Goal: Transaction & Acquisition: Purchase product/service

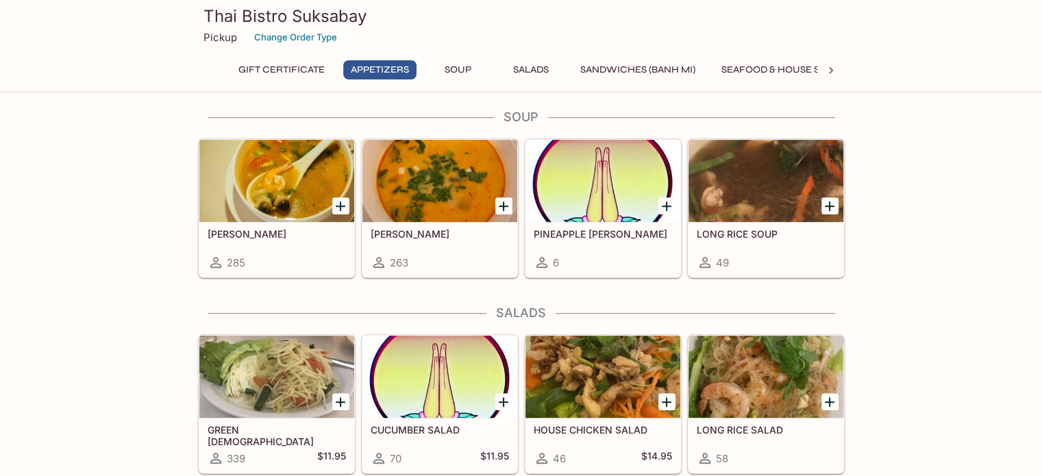
scroll to position [1028, 0]
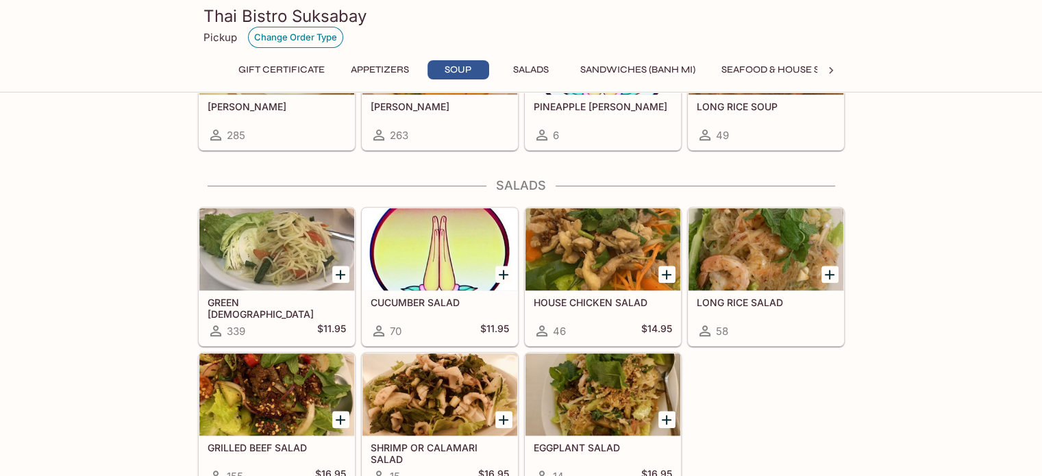
click at [311, 40] on button "Change Order Type" at bounding box center [295, 37] width 95 height 21
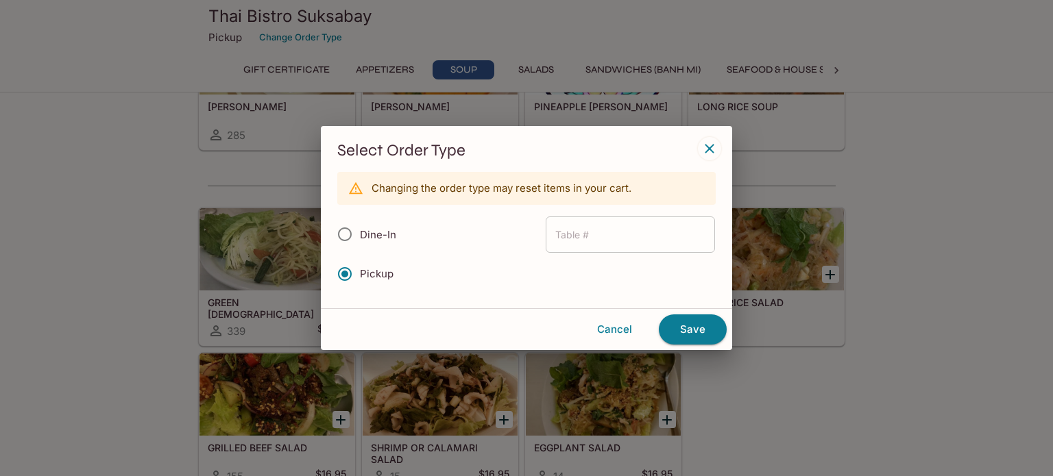
radio input "true"
click at [619, 234] on input "text" at bounding box center [629, 235] width 169 height 36
click at [350, 277] on input "Pickup" at bounding box center [344, 274] width 29 height 29
radio input "true"
click at [330, 275] on input "Pickup" at bounding box center [344, 274] width 29 height 29
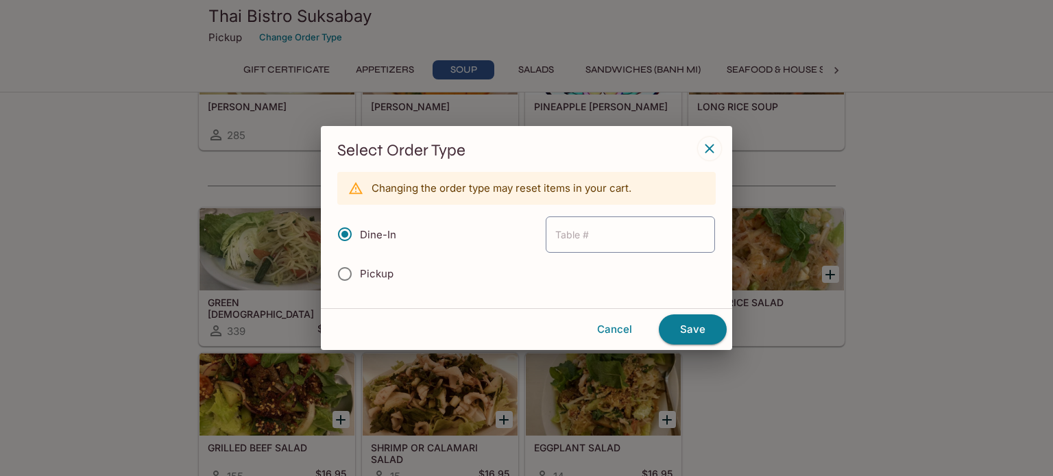
click at [341, 275] on input "Pickup" at bounding box center [344, 274] width 29 height 29
drag, startPoint x: 352, startPoint y: 277, endPoint x: 420, endPoint y: 277, distance: 67.8
click at [357, 277] on input "Pickup" at bounding box center [344, 274] width 29 height 29
drag, startPoint x: 597, startPoint y: 315, endPoint x: 615, endPoint y: 314, distance: 18.5
click at [597, 315] on button "Cancel" at bounding box center [614, 329] width 77 height 29
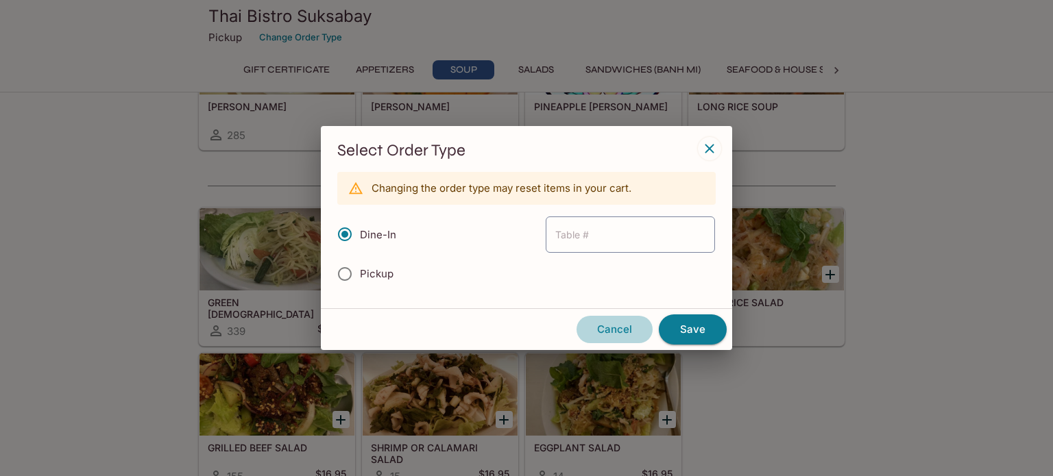
radio input "true"
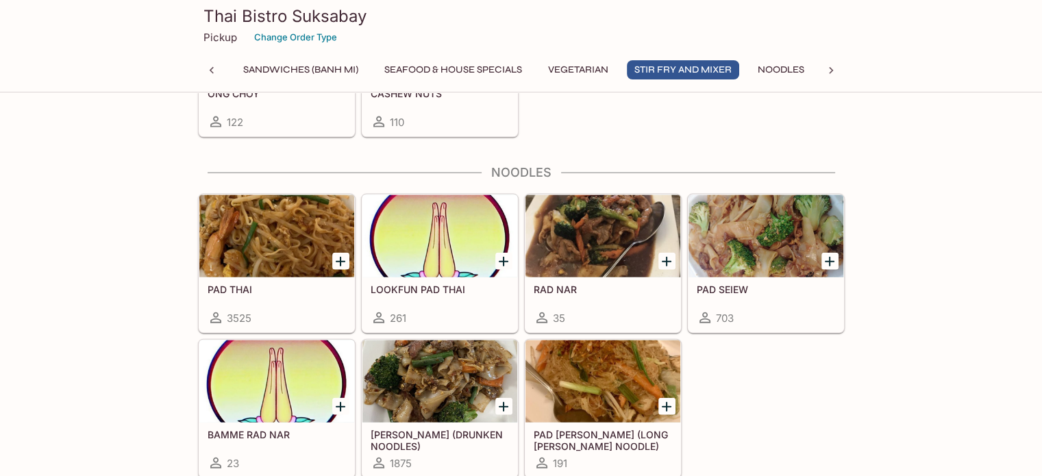
scroll to position [3015, 0]
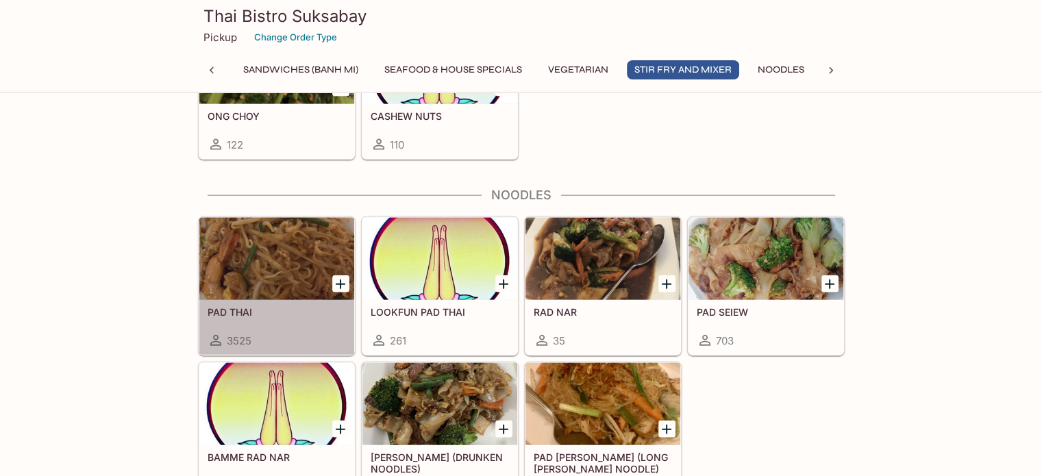
click at [298, 273] on div at bounding box center [276, 259] width 155 height 82
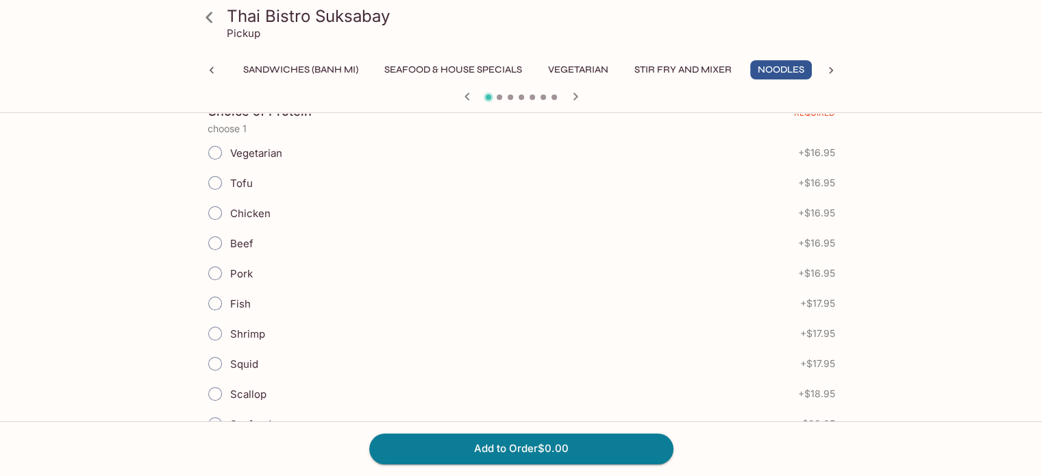
scroll to position [343, 0]
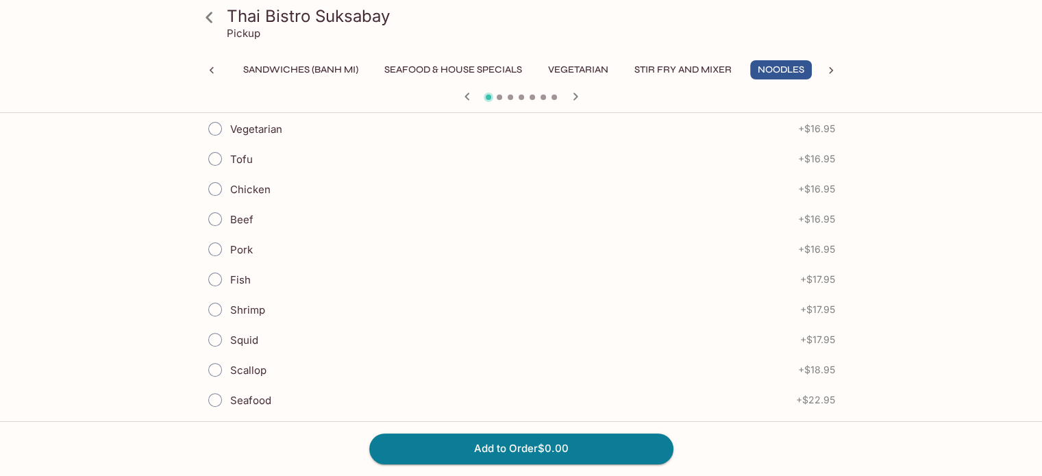
click at [218, 221] on input "Beef" at bounding box center [215, 219] width 29 height 29
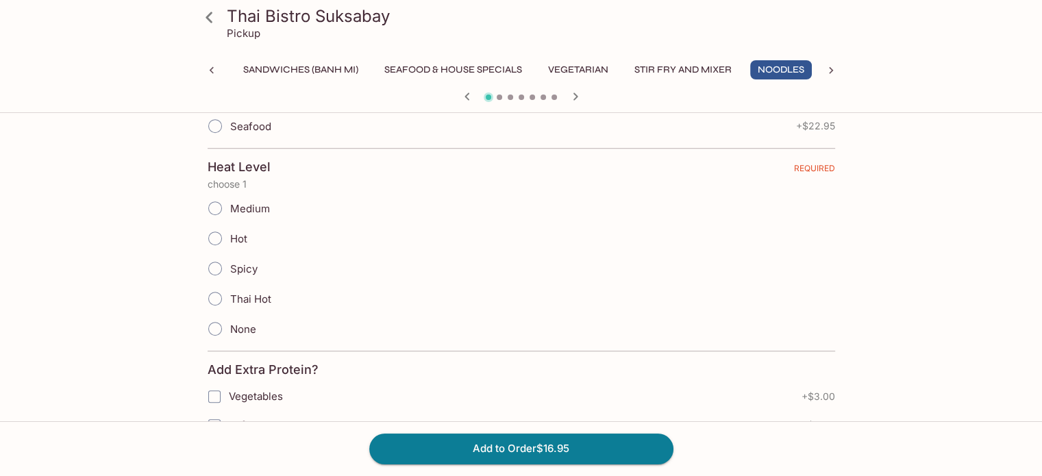
scroll to position [685, 0]
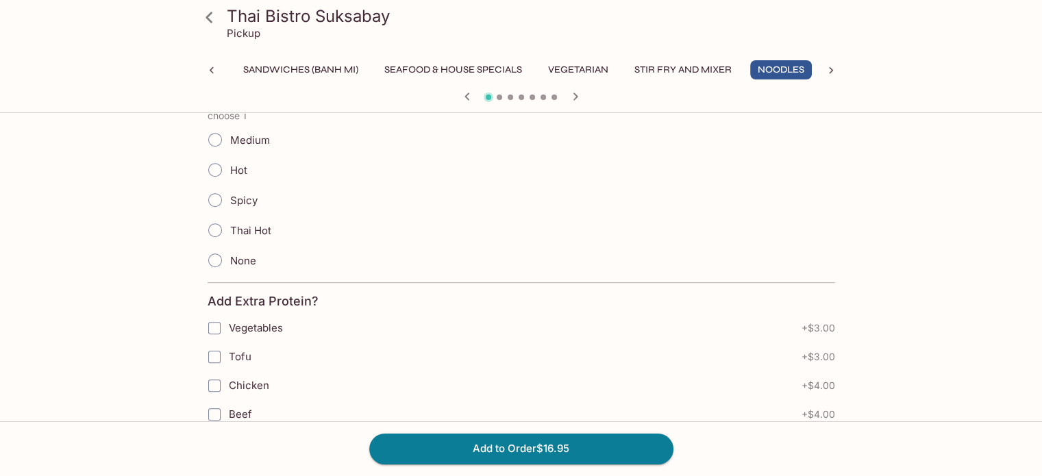
click at [217, 134] on input "Medium" at bounding box center [215, 139] width 29 height 29
radio input "true"
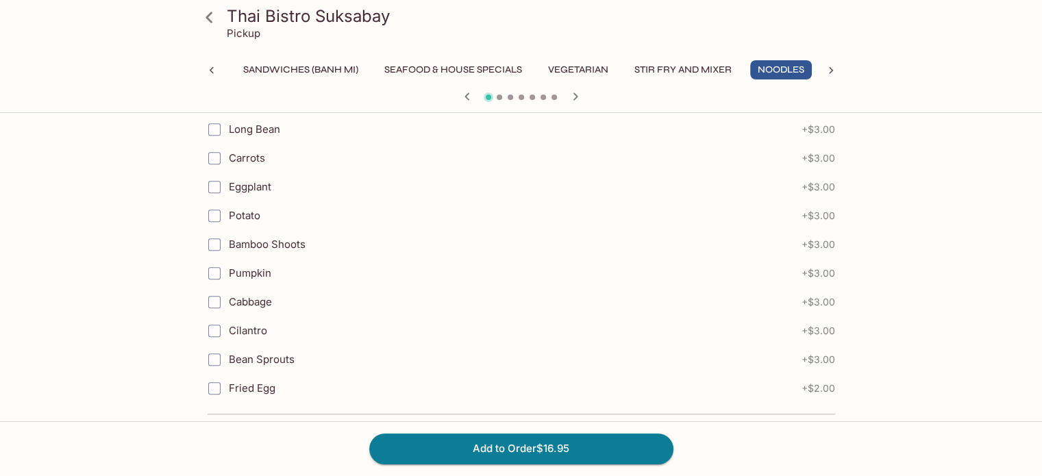
scroll to position [1426, 0]
click at [575, 441] on button "Add to Order $16.95" at bounding box center [521, 449] width 304 height 30
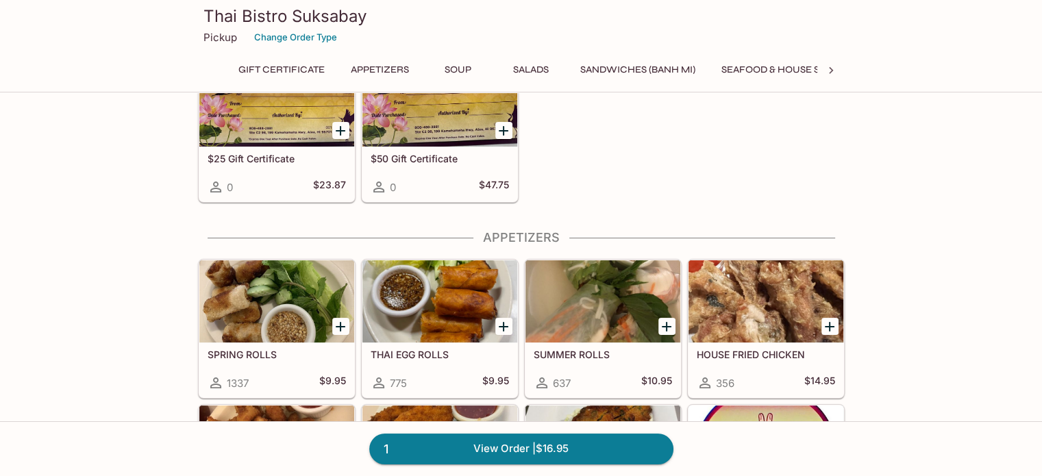
scroll to position [206, 0]
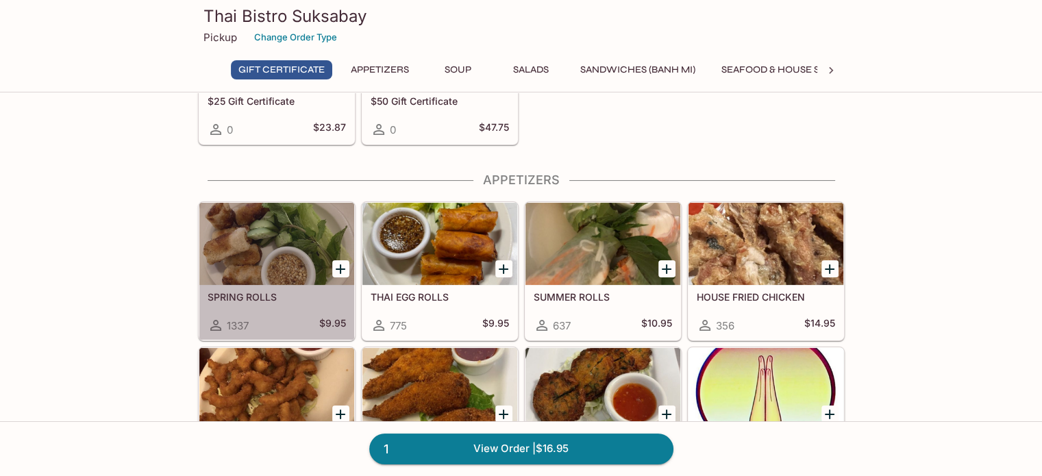
click at [237, 260] on div at bounding box center [276, 244] width 155 height 82
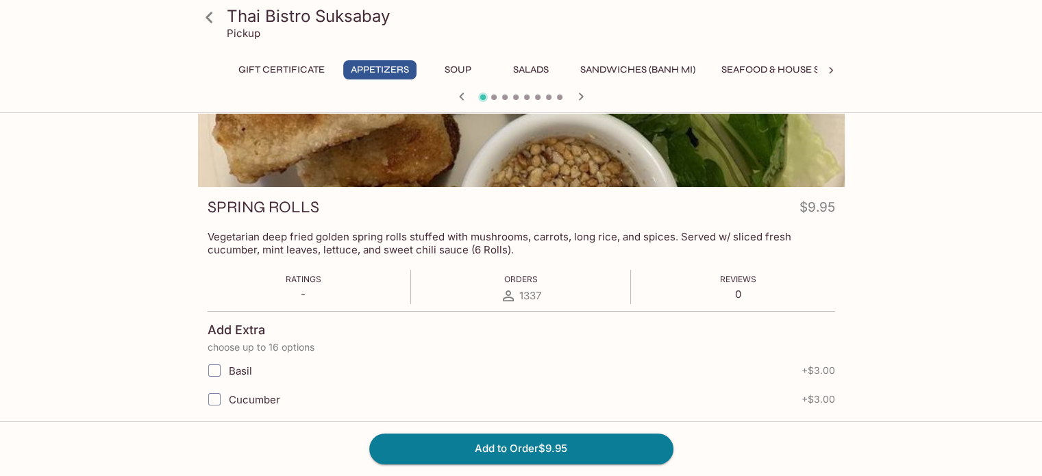
scroll to position [137, 0]
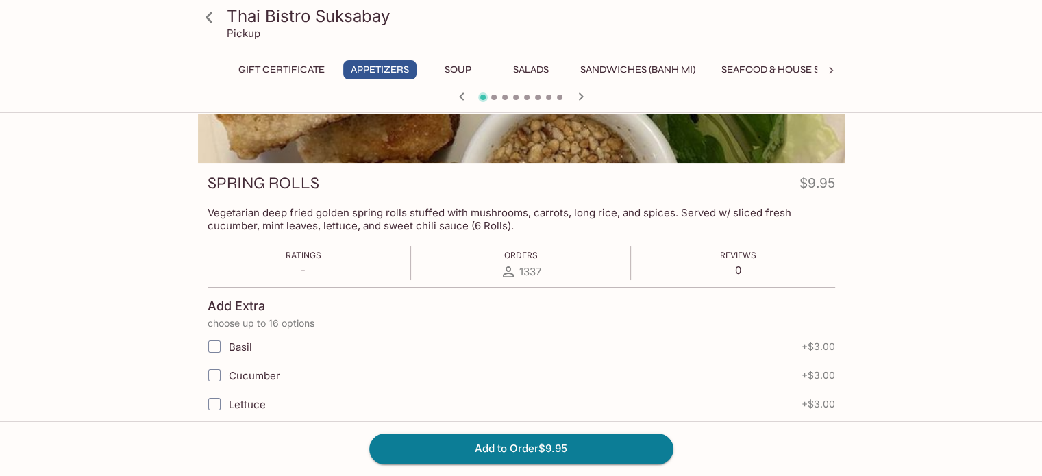
click at [578, 93] on icon "button" at bounding box center [581, 96] width 16 height 16
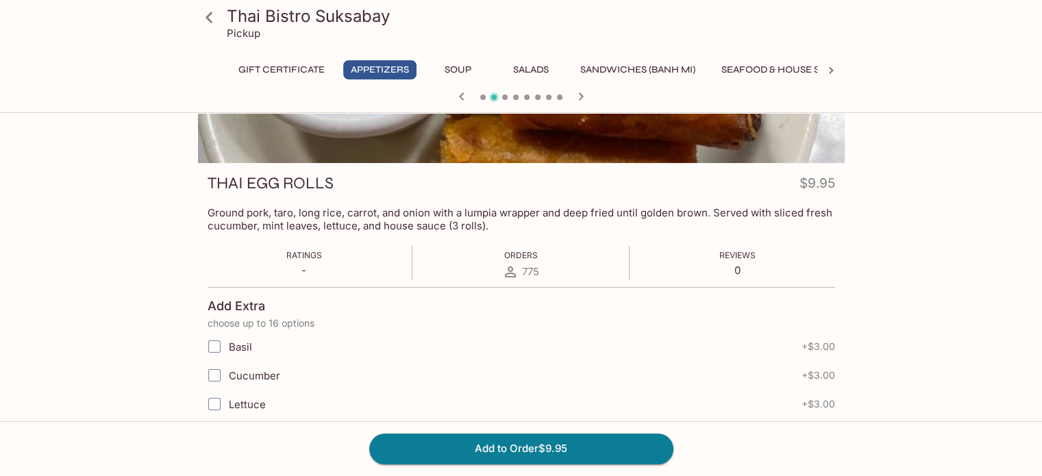
click at [461, 99] on icon "button" at bounding box center [462, 96] width 16 height 16
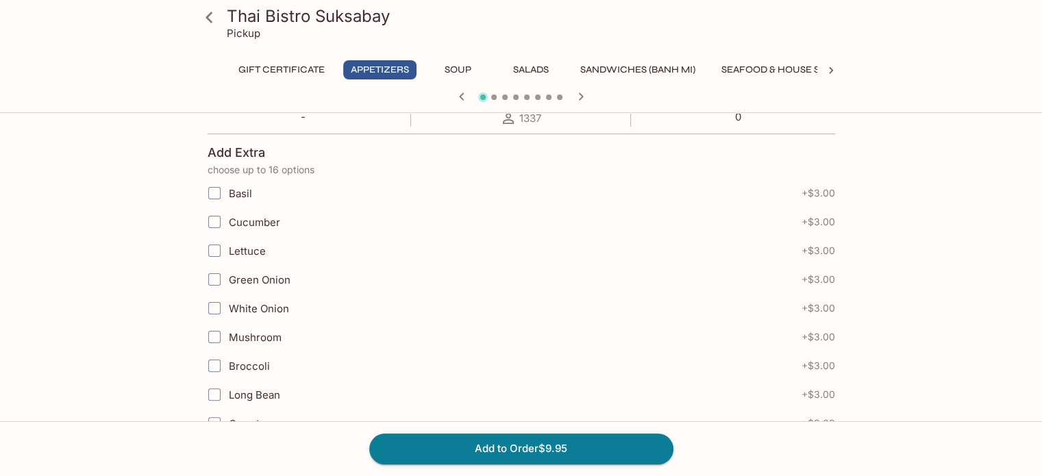
scroll to position [154, 0]
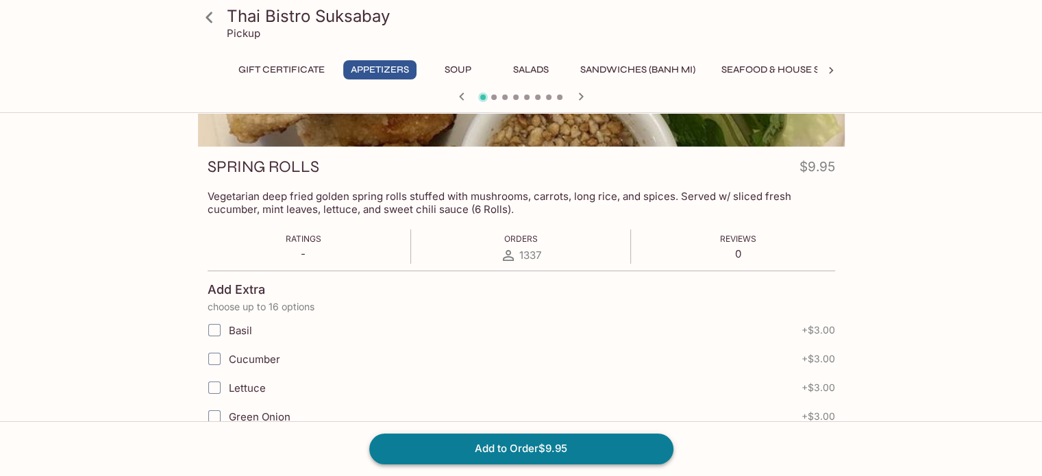
click at [584, 452] on button "Add to Order $9.95" at bounding box center [521, 449] width 304 height 30
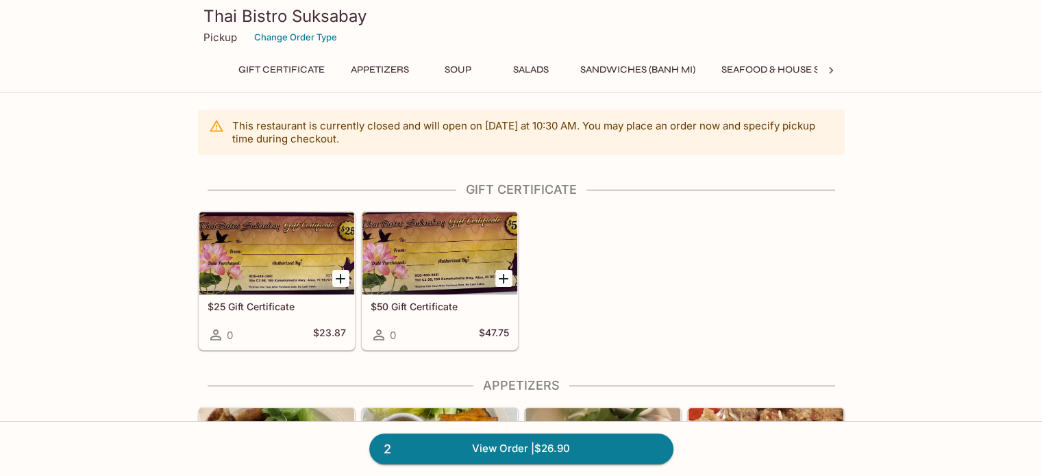
click at [829, 71] on icon at bounding box center [831, 71] width 14 height 14
click at [704, 66] on button "Beverages" at bounding box center [740, 69] width 72 height 19
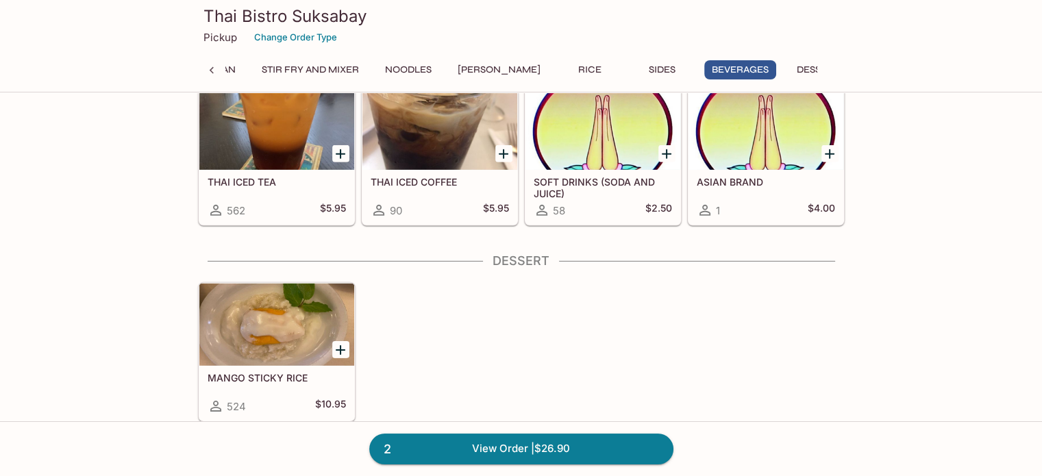
scroll to position [4083, 0]
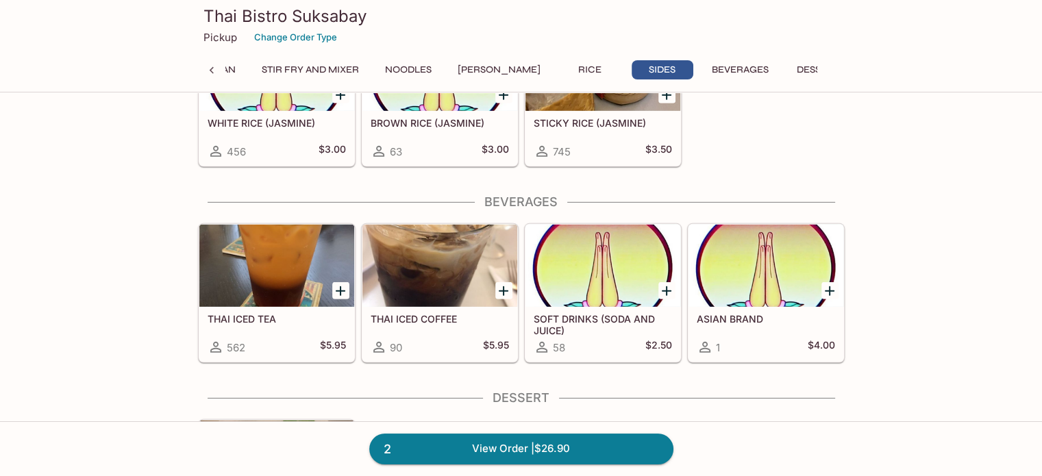
click at [463, 252] on div at bounding box center [440, 266] width 155 height 82
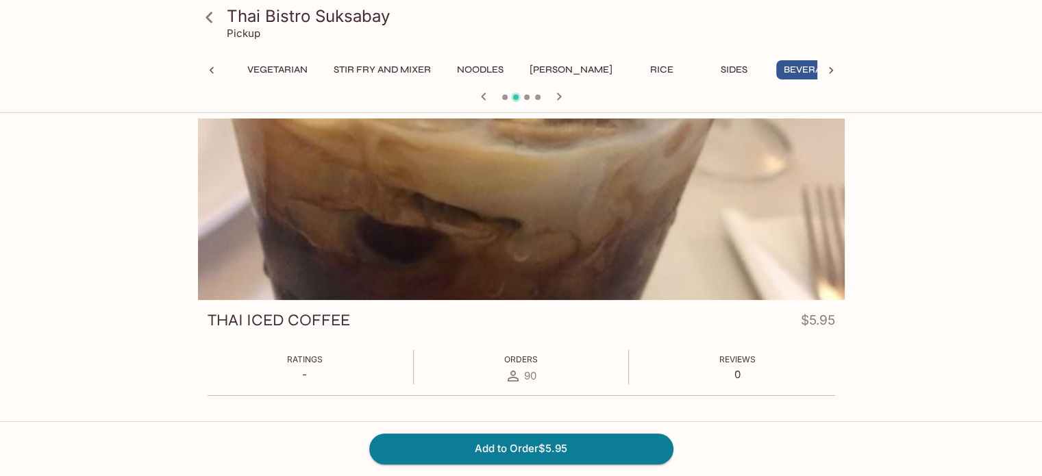
drag, startPoint x: 218, startPoint y: 74, endPoint x: 226, endPoint y: 69, distance: 9.9
click at [217, 74] on div at bounding box center [211, 70] width 27 height 21
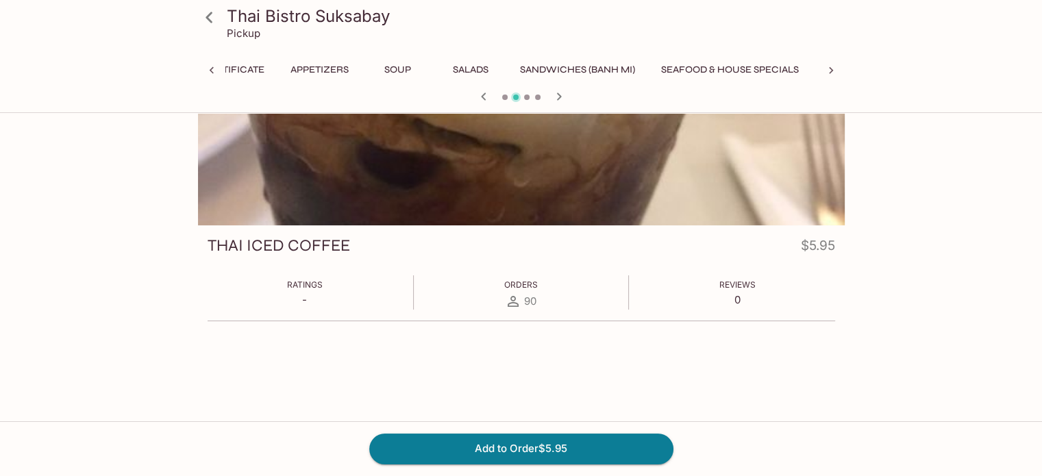
scroll to position [118, 0]
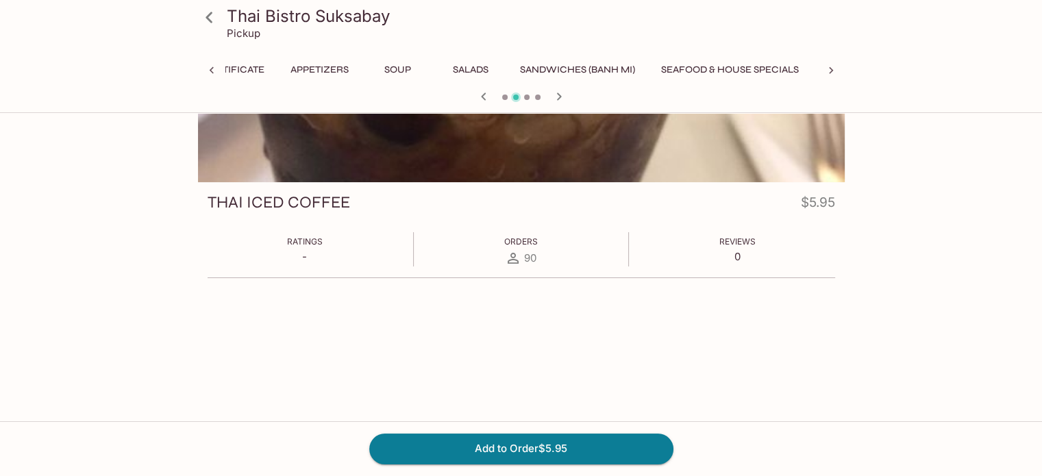
click at [258, 16] on h3 "Thai Bistro Suksabay" at bounding box center [533, 15] width 613 height 21
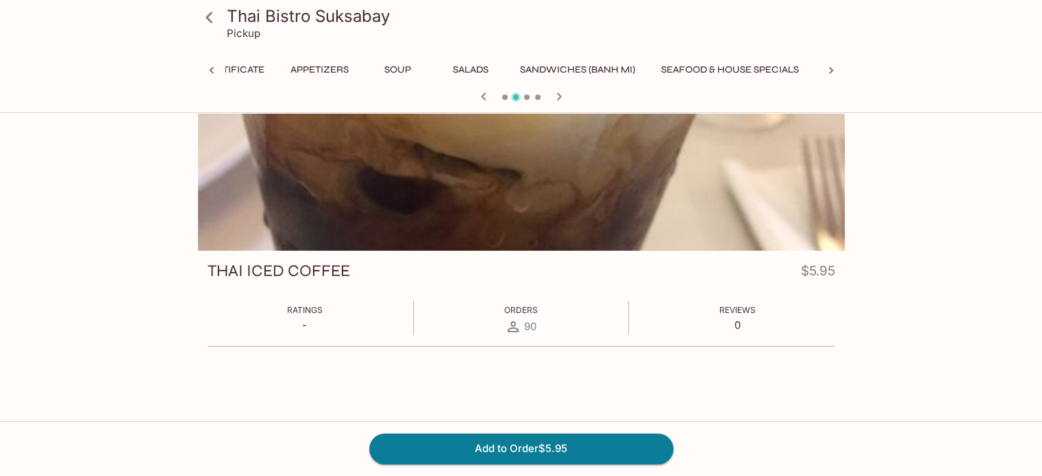
scroll to position [0, 0]
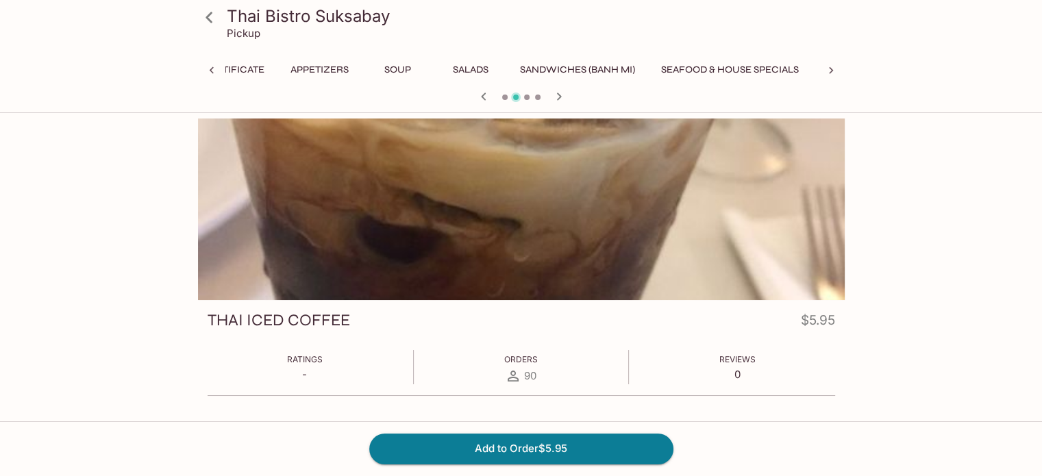
click at [830, 73] on icon at bounding box center [831, 71] width 14 height 14
click at [828, 73] on icon at bounding box center [831, 71] width 14 height 14
click at [828, 73] on div "Gift Certificate Appetizers Soup Salads Sandwiches (Banh Mi) Seafood & House Sp…" at bounding box center [521, 73] width 647 height 27
click at [822, 73] on div "Gift Certificate Appetizers Soup Salads Sandwiches (Banh Mi) Seafood & House Sp…" at bounding box center [521, 73] width 647 height 27
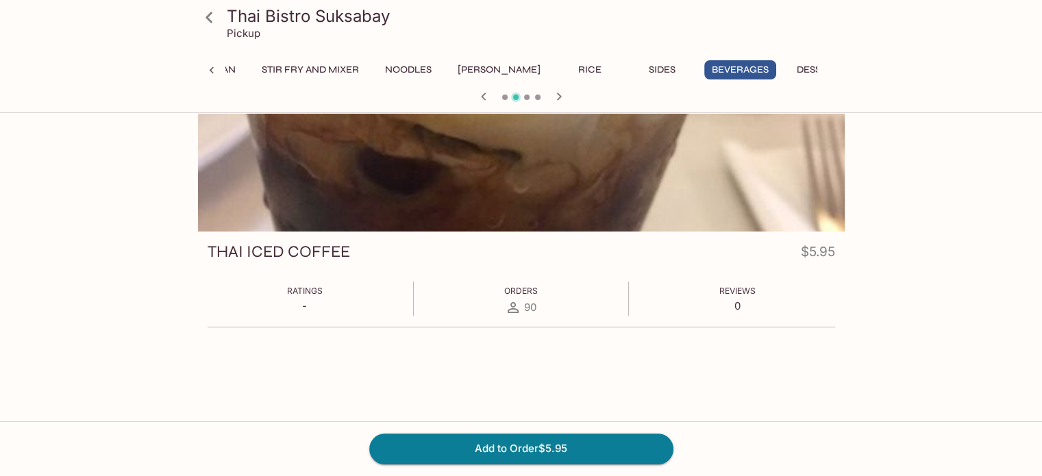
scroll to position [118, 0]
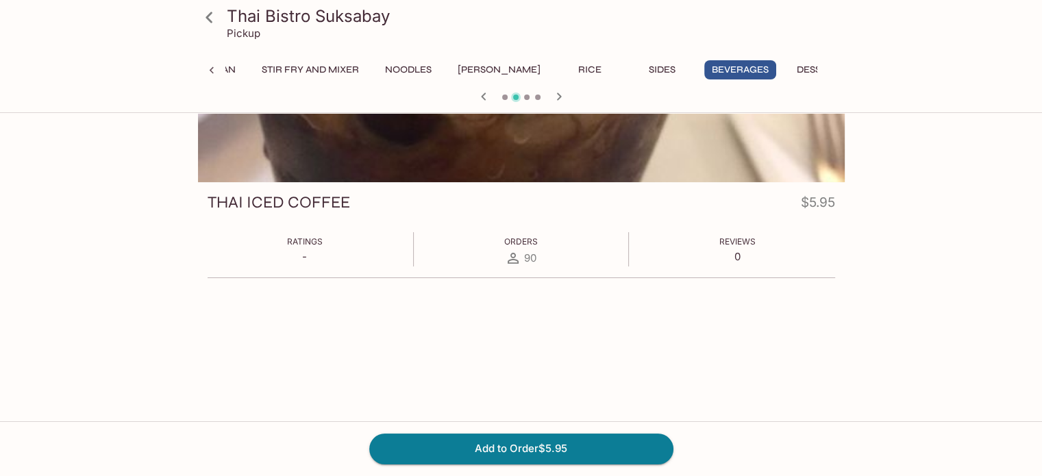
click at [245, 34] on p "Pickup" at bounding box center [244, 33] width 34 height 13
click at [263, 12] on h3 "Thai Bistro Suksabay" at bounding box center [533, 15] width 613 height 21
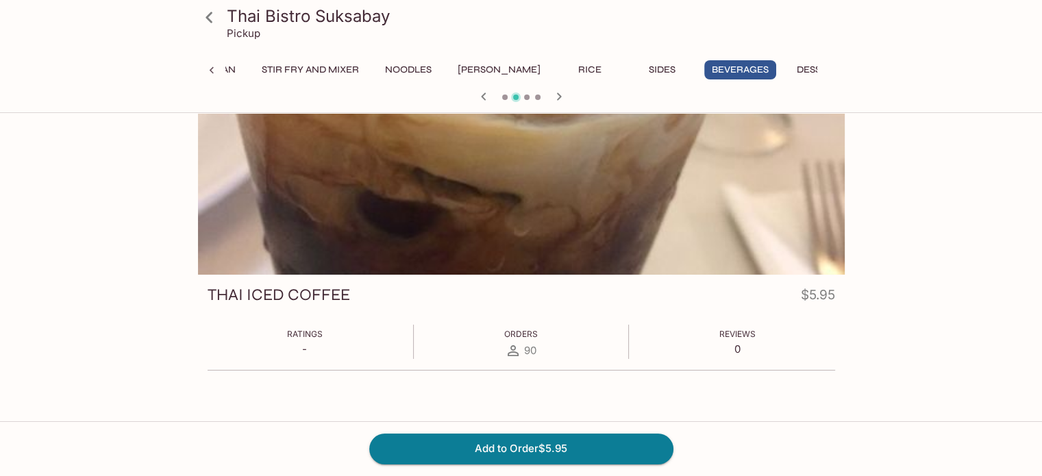
scroll to position [0, 0]
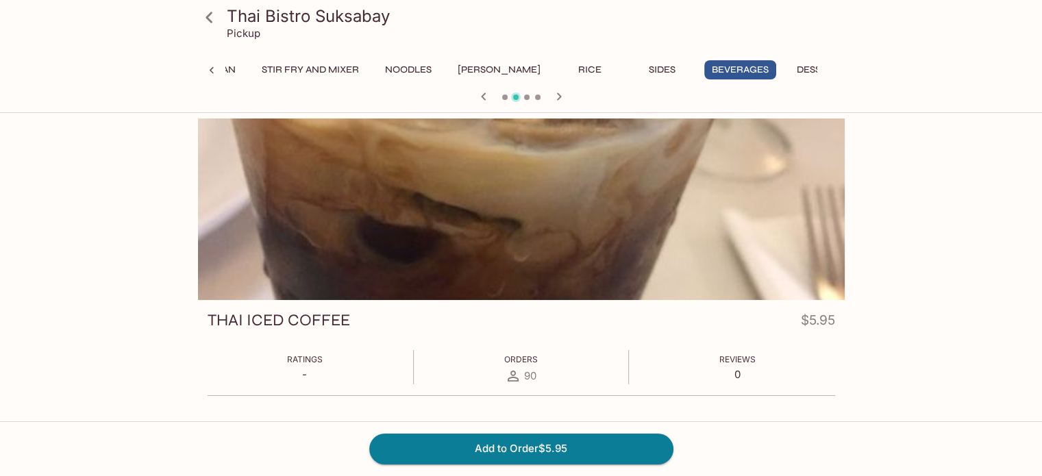
click at [475, 87] on div "Thai Bistro Suksabay Pickup Gift Certificate Appetizers Soup Salads Sandwiches …" at bounding box center [522, 54] width 658 height 108
click at [480, 92] on icon "button" at bounding box center [484, 96] width 16 height 16
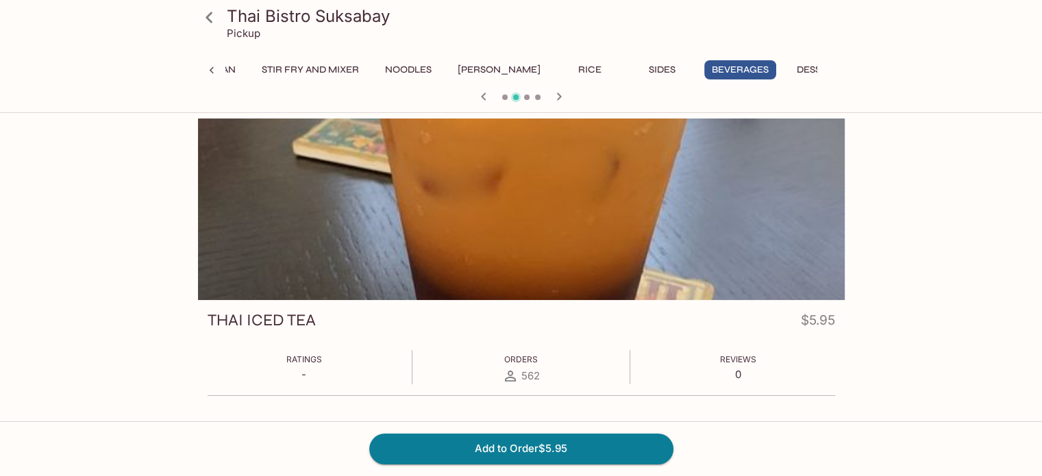
click at [480, 92] on icon "button" at bounding box center [484, 96] width 16 height 16
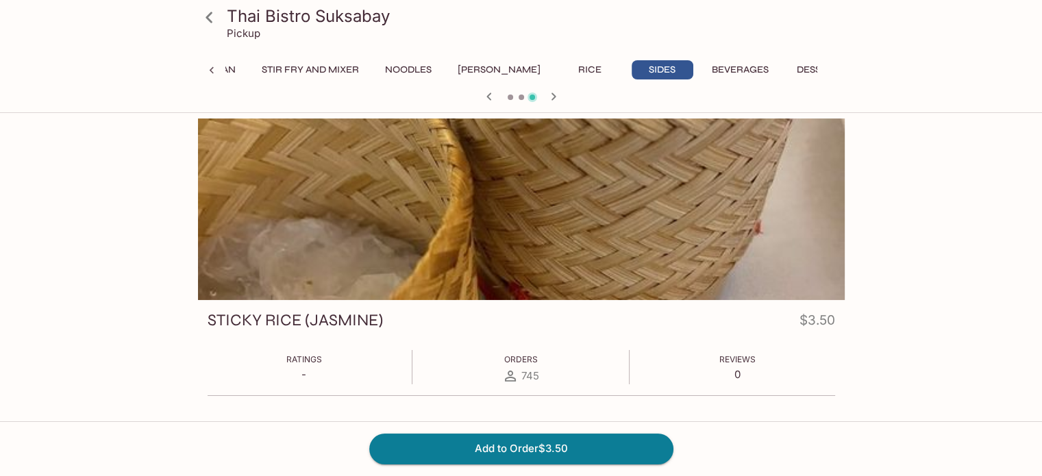
click at [214, 68] on icon at bounding box center [212, 71] width 14 height 14
click at [213, 68] on icon at bounding box center [212, 71] width 14 height 14
click at [259, 72] on button "Gift Certificate" at bounding box center [281, 69] width 101 height 19
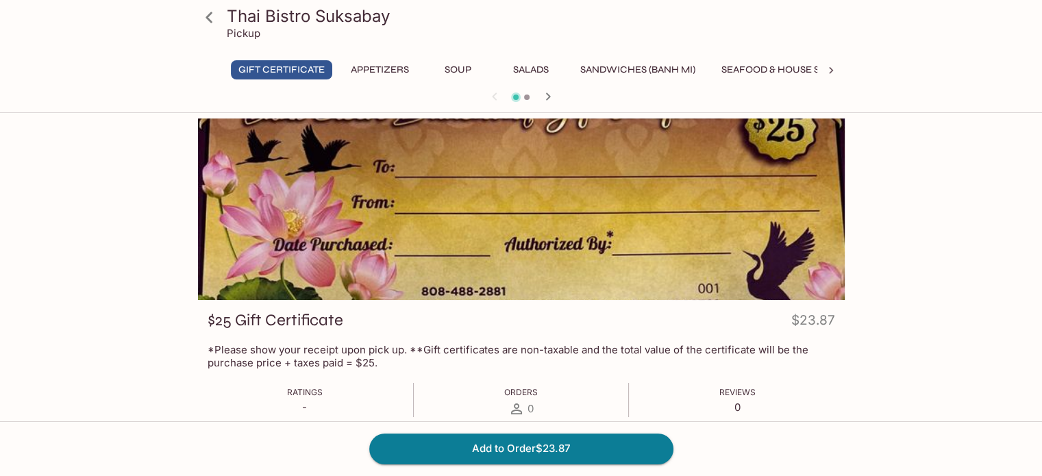
click at [252, 25] on h3 "Thai Bistro Suksabay" at bounding box center [533, 15] width 613 height 21
click at [210, 18] on icon at bounding box center [209, 17] width 24 height 24
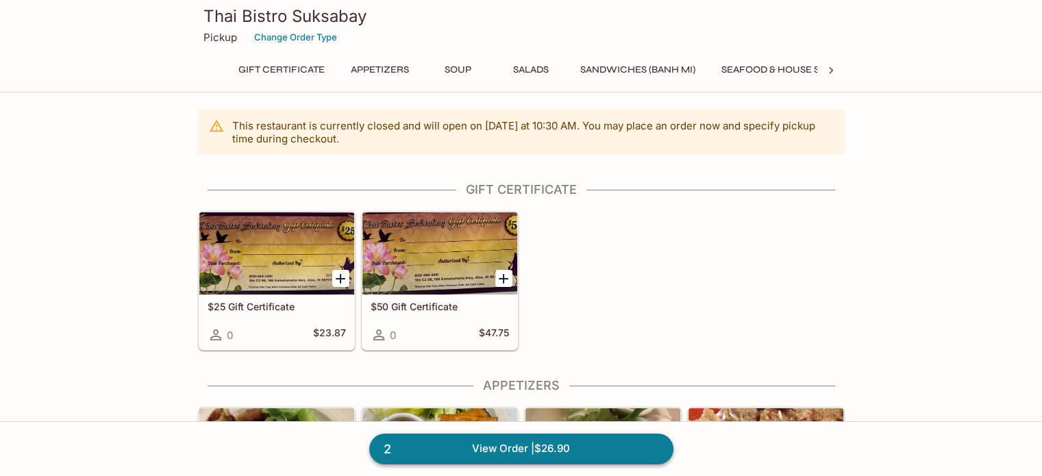
click at [554, 445] on link "2 View Order | $26.90" at bounding box center [521, 449] width 304 height 30
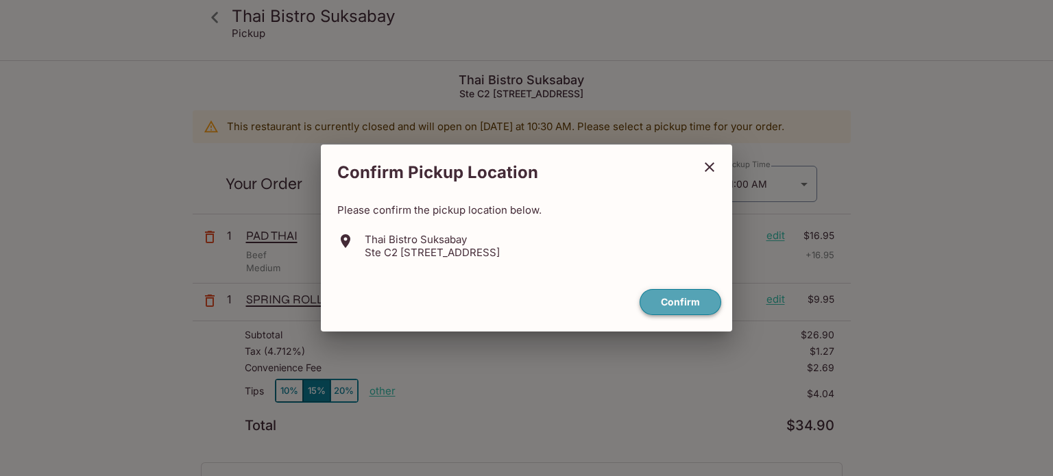
click at [674, 302] on button "Confirm" at bounding box center [680, 302] width 82 height 27
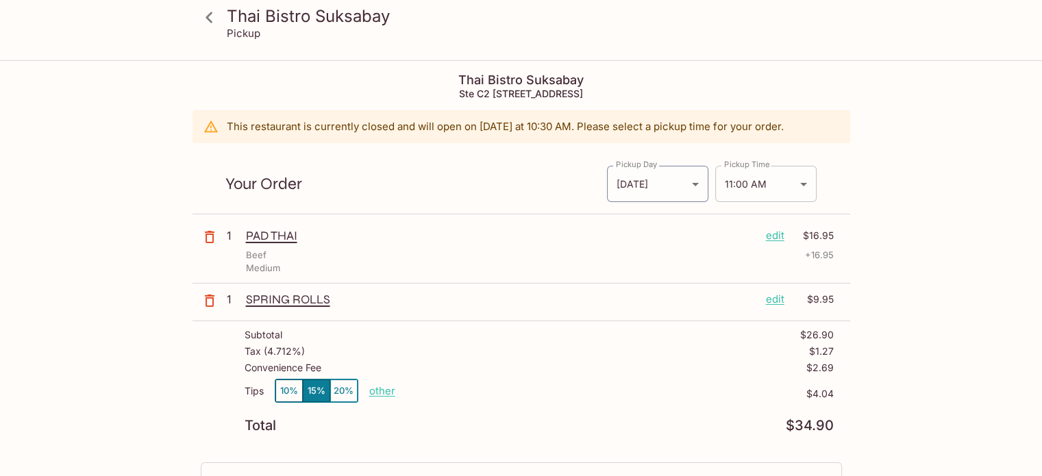
click at [796, 188] on body "Thai Bistro Suksabay Pickup Thai Bistro Suksabay Ste C2 [STREET_ADDRESS] This r…" at bounding box center [521, 300] width 1042 height 476
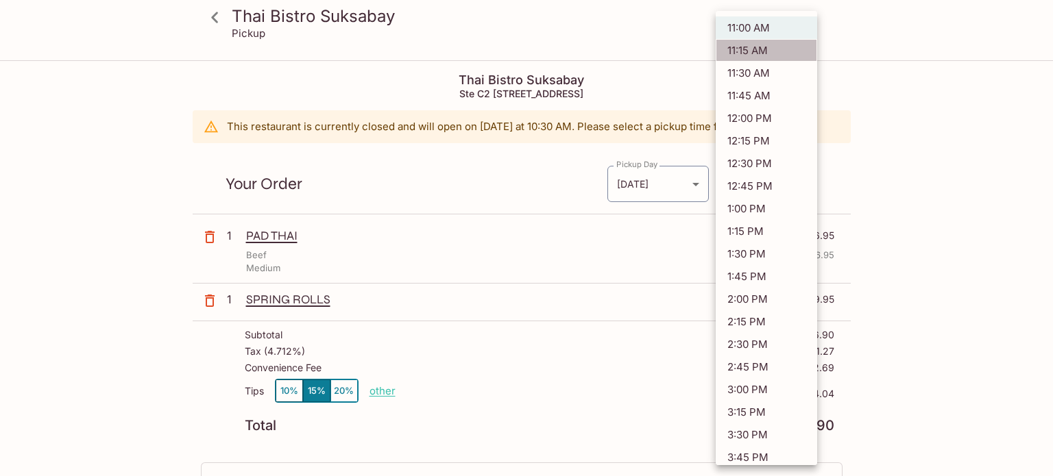
click at [780, 59] on li "11:15 AM" at bounding box center [765, 50] width 101 height 23
type input "[DATE]T21:15:00.000000Z"
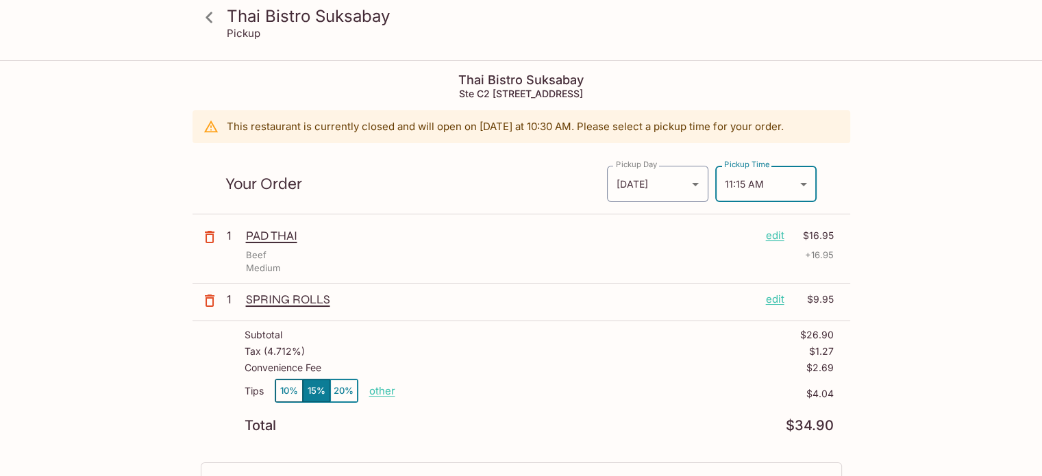
click at [913, 195] on div "Thai Bistro Suksabay Pickup Thai Bistro Suksabay Ste C2 [STREET_ADDRESS] This r…" at bounding box center [521, 410] width 877 height 696
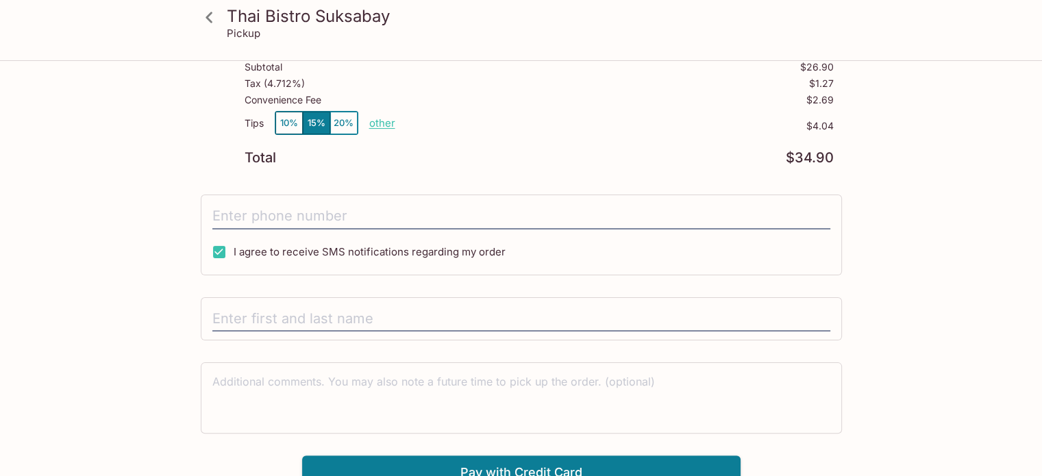
scroll to position [279, 0]
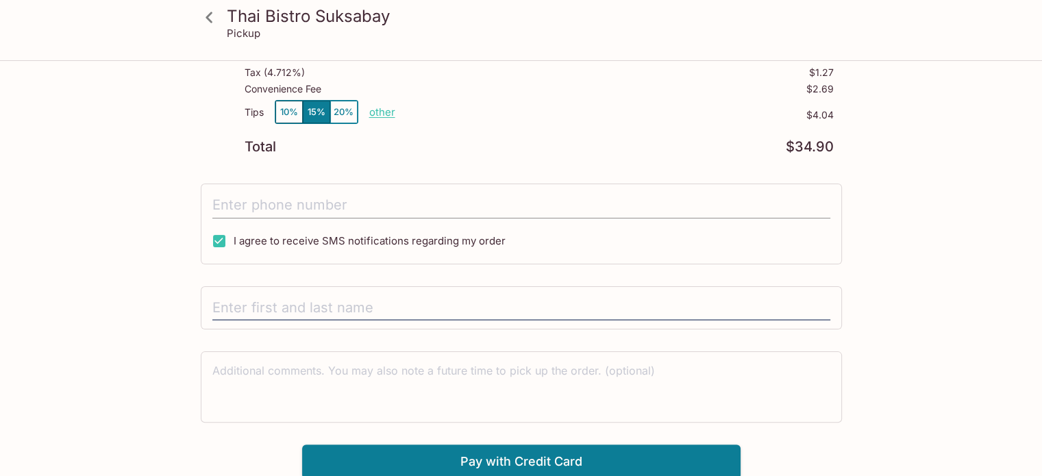
click at [333, 199] on input "tel" at bounding box center [521, 206] width 618 height 26
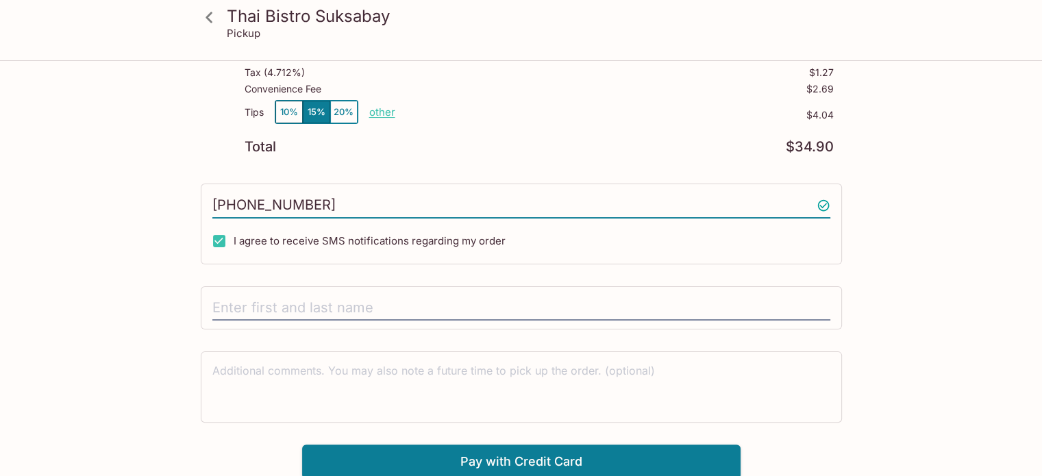
type input "[PHONE_NUMBER]"
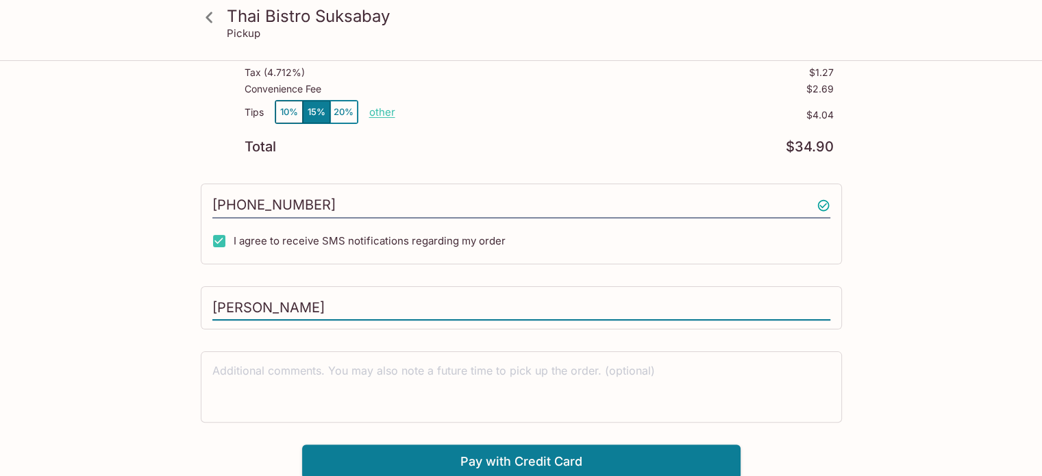
type input "[PERSON_NAME]"
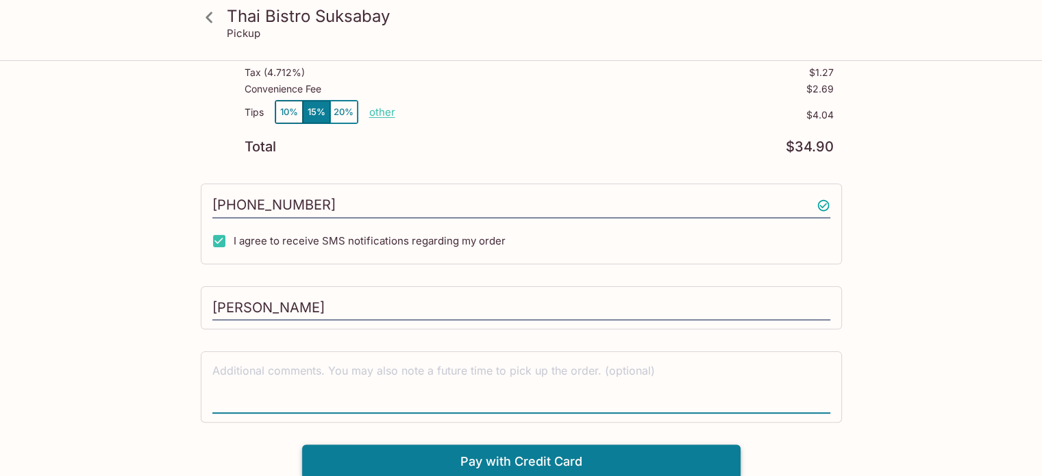
click at [680, 455] on button "Pay with Credit Card" at bounding box center [521, 462] width 439 height 34
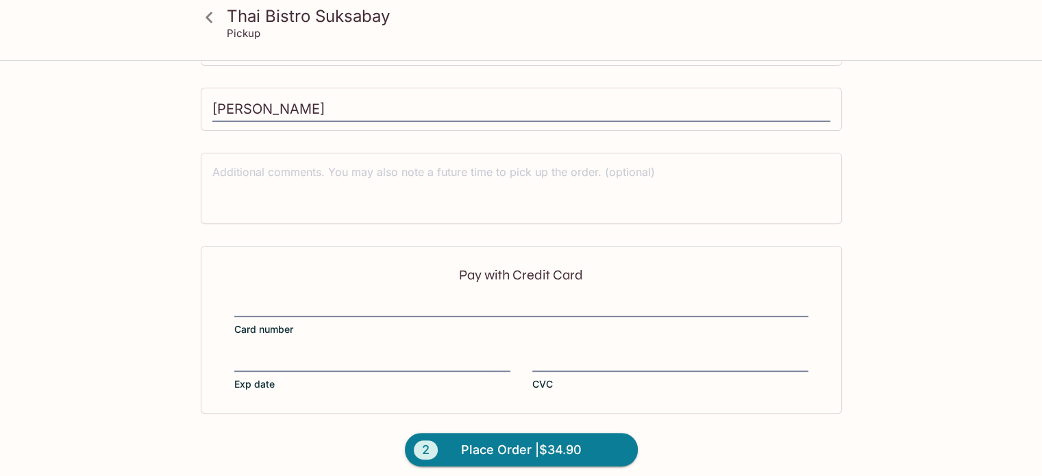
scroll to position [484, 0]
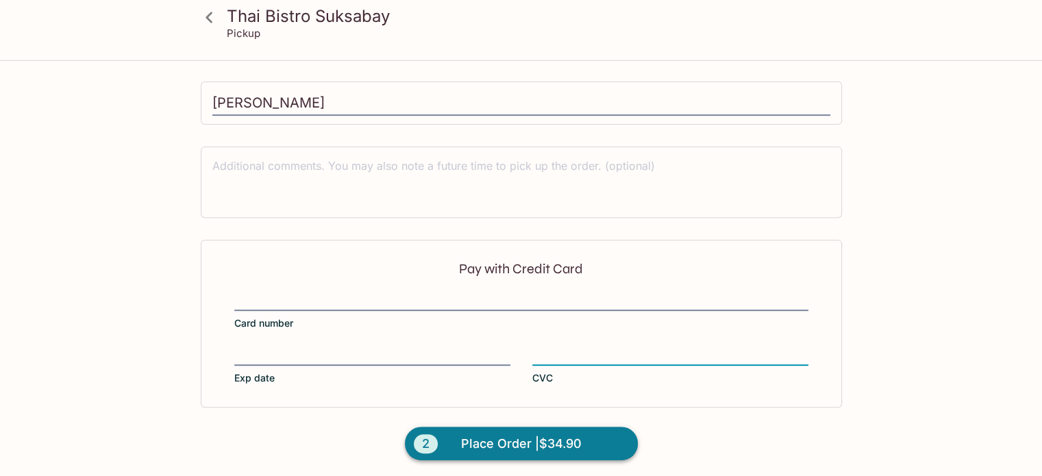
click at [498, 437] on span "Place Order | $34.90" at bounding box center [521, 444] width 121 height 22
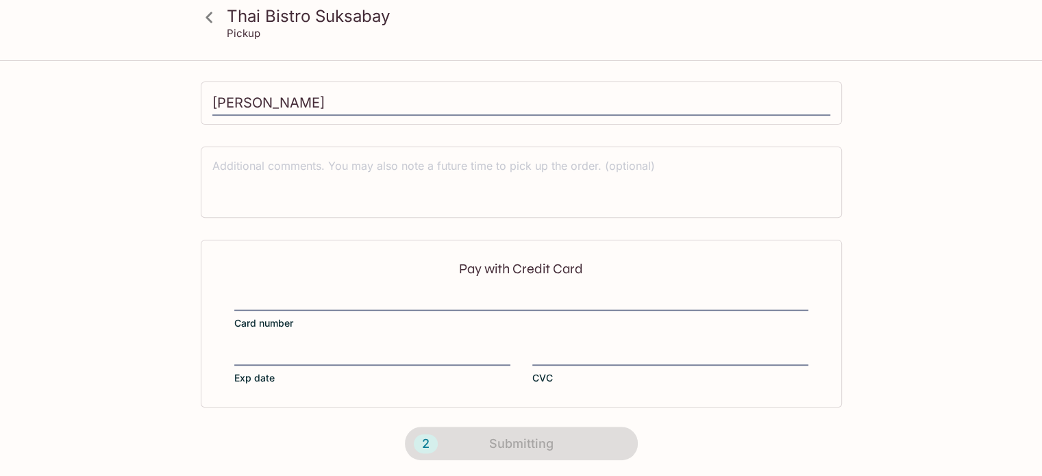
scroll to position [317, 0]
